Goal: Information Seeking & Learning: Learn about a topic

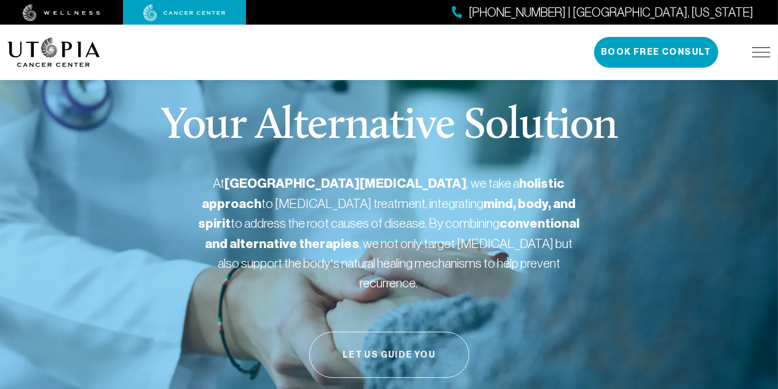
click at [374, 342] on button "Let Us Guide You" at bounding box center [389, 354] width 160 height 46
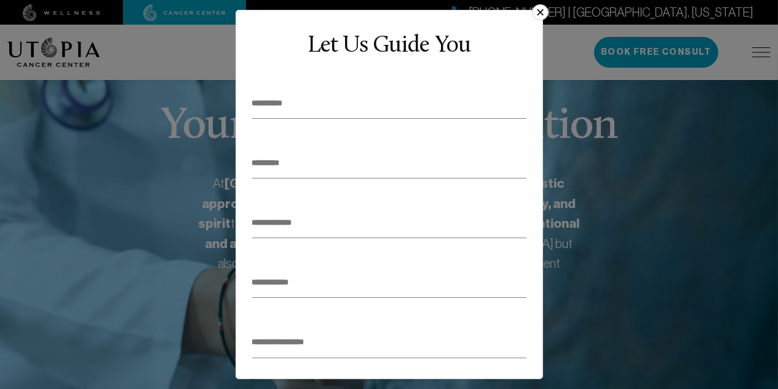
click at [370, 343] on input "text" at bounding box center [389, 342] width 274 height 30
click at [540, 12] on button "×" at bounding box center [540, 12] width 16 height 16
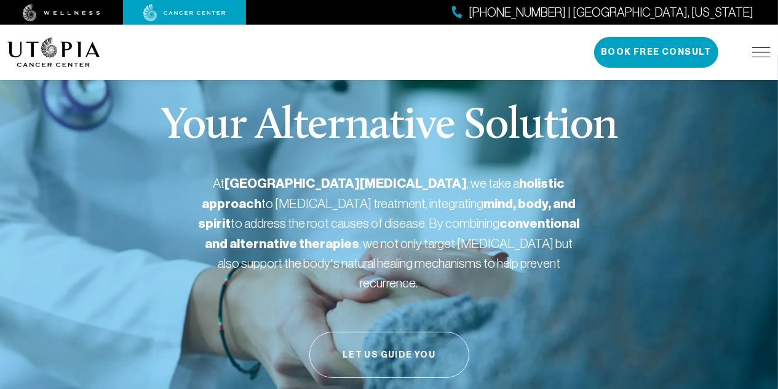
click at [366, 334] on button "Let Us Guide You" at bounding box center [389, 354] width 160 height 46
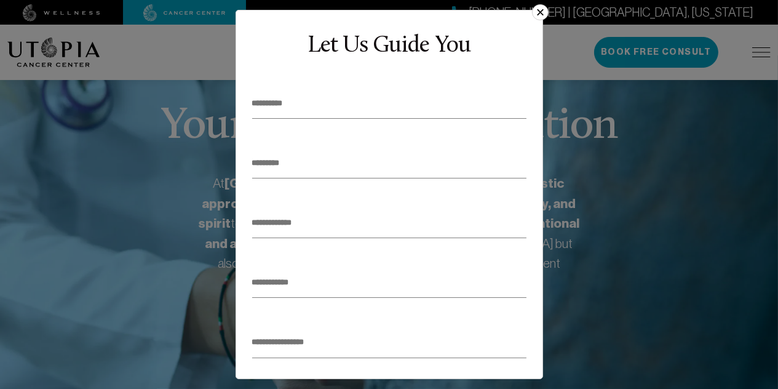
click at [537, 6] on button "×" at bounding box center [540, 12] width 16 height 16
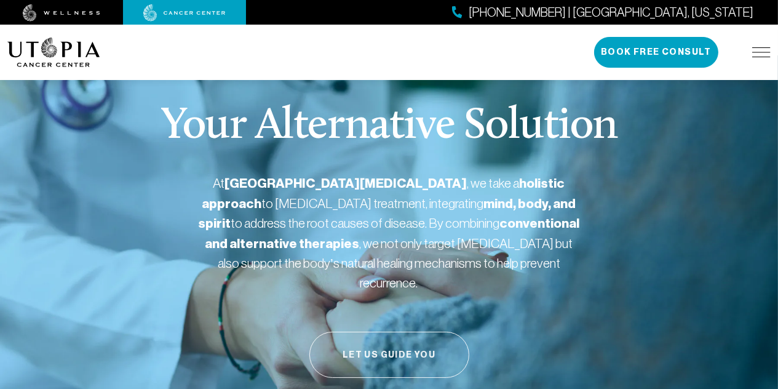
click at [419, 339] on button "Let Us Guide You" at bounding box center [389, 354] width 160 height 46
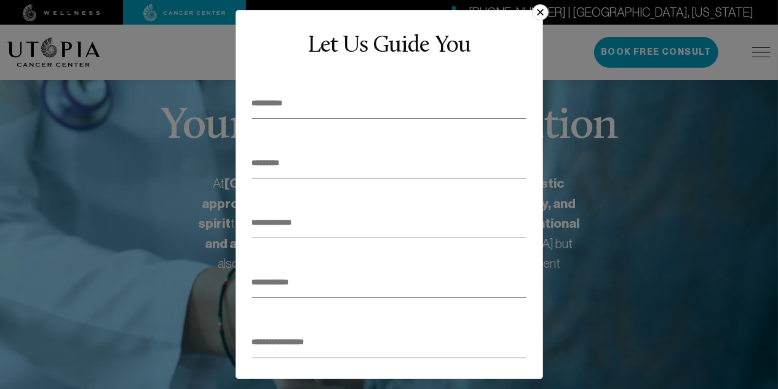
click at [540, 9] on button "×" at bounding box center [540, 12] width 16 height 16
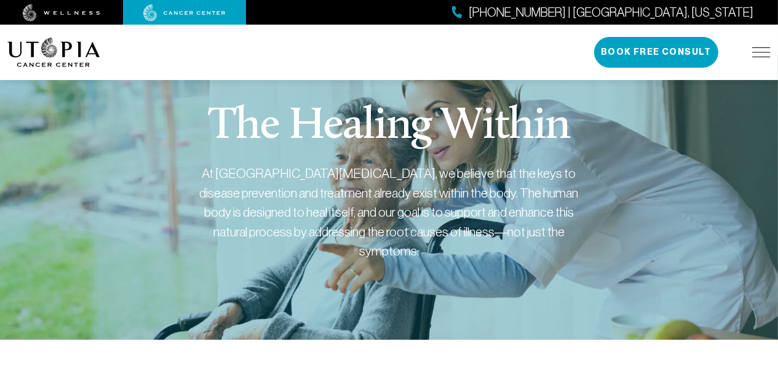
click at [404, 181] on div "At [GEOGRAPHIC_DATA][MEDICAL_DATA], we believe that the keys to disease prevent…" at bounding box center [389, 212] width 381 height 97
click at [385, 198] on div "At [GEOGRAPHIC_DATA][MEDICAL_DATA], we believe that the keys to disease prevent…" at bounding box center [389, 212] width 381 height 97
click at [364, 182] on div "At [GEOGRAPHIC_DATA][MEDICAL_DATA], we believe that the keys to disease prevent…" at bounding box center [389, 212] width 381 height 97
drag, startPoint x: 364, startPoint y: 180, endPoint x: 346, endPoint y: 182, distance: 18.0
click at [362, 178] on div "At [GEOGRAPHIC_DATA][MEDICAL_DATA], we believe that the keys to disease prevent…" at bounding box center [389, 212] width 381 height 97
